Goal: Consume media (video, audio)

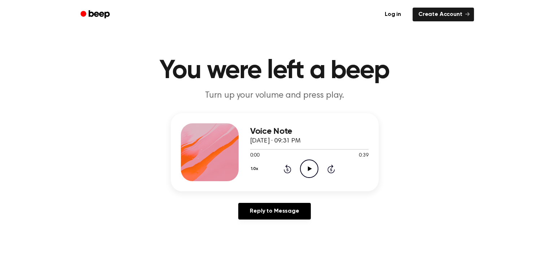
click at [310, 168] on icon at bounding box center [310, 168] width 4 height 5
click at [269, 231] on main "You were left a beep Turn up your volume and press play. Voice Note October 2, …" at bounding box center [274, 222] width 549 height 445
click at [173, 73] on h1 "You were left a beep" at bounding box center [275, 71] width 370 height 26
click at [309, 168] on icon at bounding box center [310, 168] width 4 height 5
